Goal: Entertainment & Leisure: Consume media (video, audio)

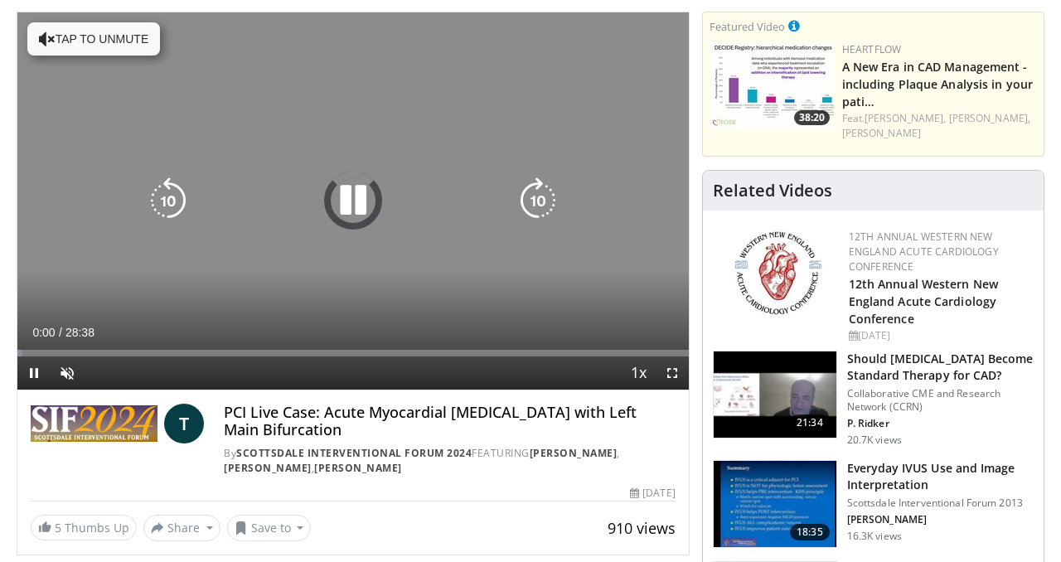
scroll to position [117, 0]
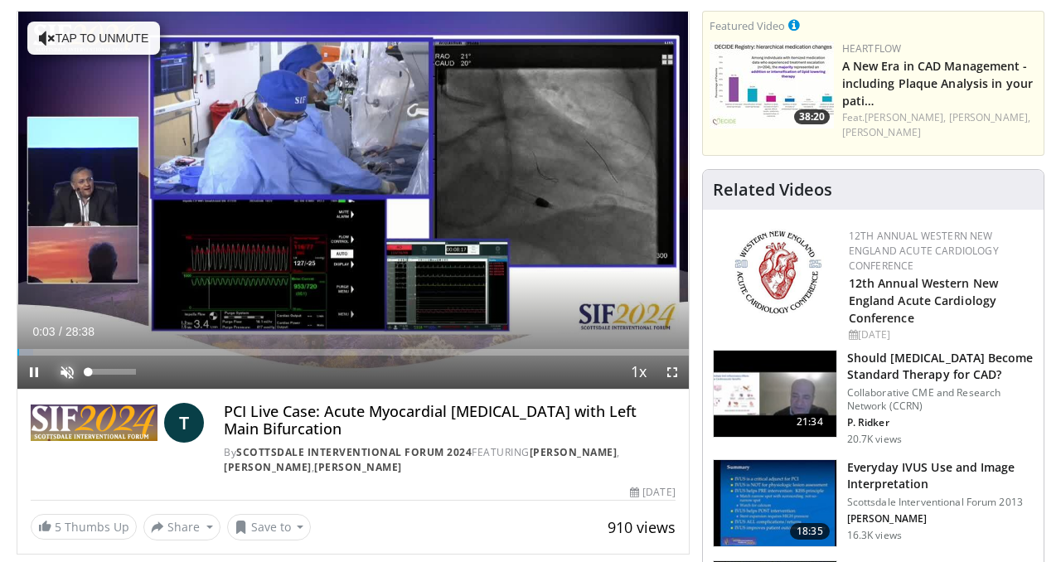
click at [67, 373] on span "Video Player" at bounding box center [67, 372] width 33 height 33
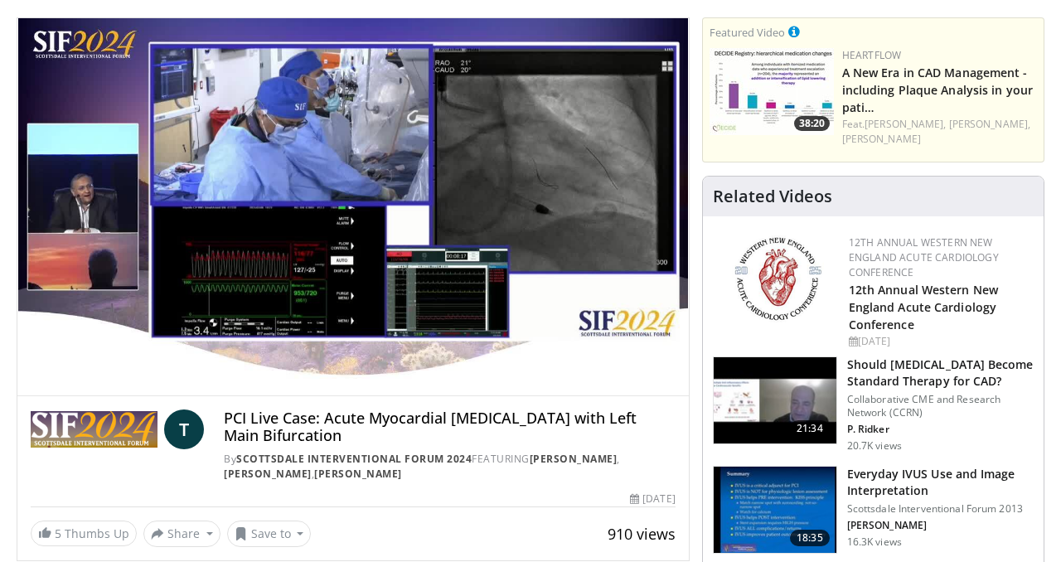
scroll to position [109, 0]
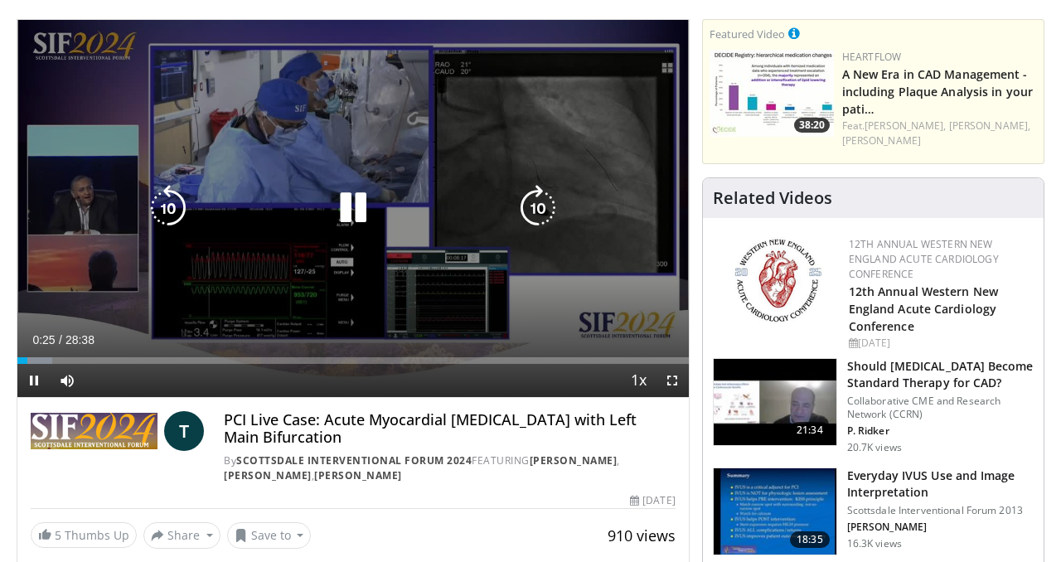
click at [487, 114] on div "10 seconds Tap to unmute" at bounding box center [353, 208] width 672 height 377
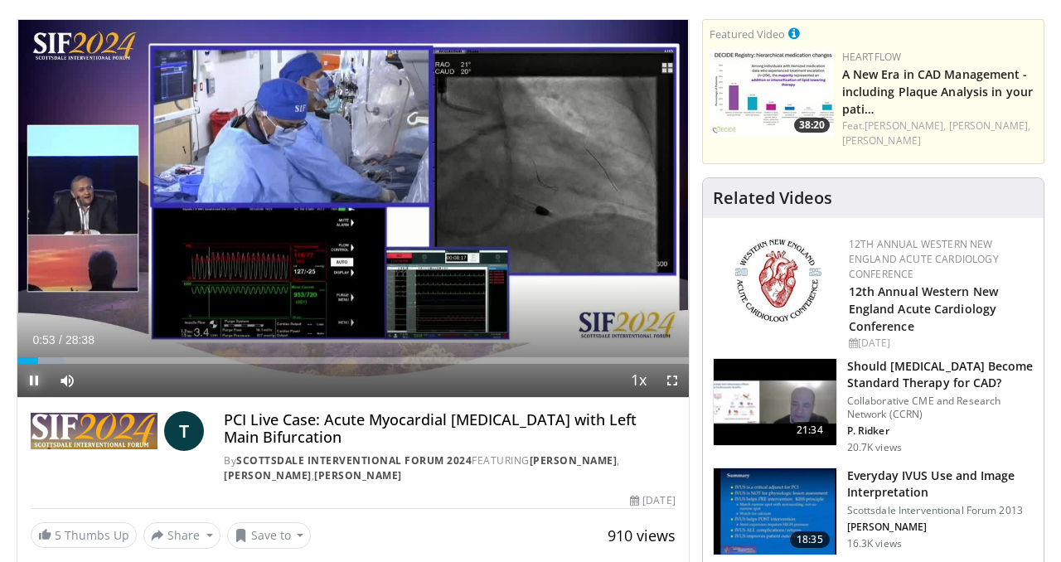
click at [37, 382] on span "Video Player" at bounding box center [33, 380] width 33 height 33
